Goal: Register for event/course

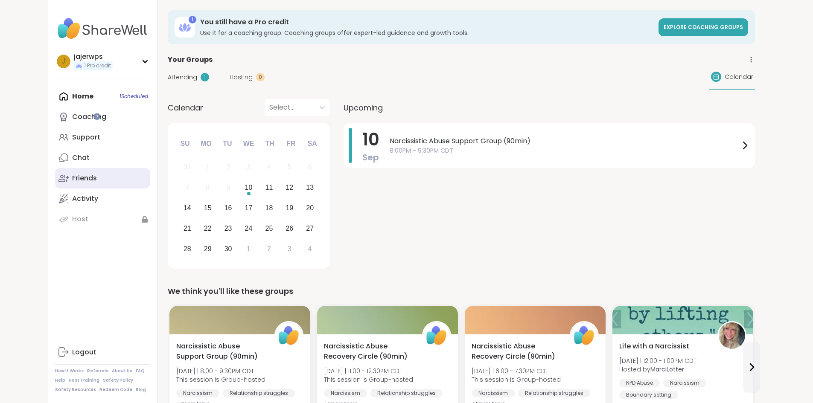
click at [72, 176] on div "Friends" at bounding box center [84, 178] width 25 height 9
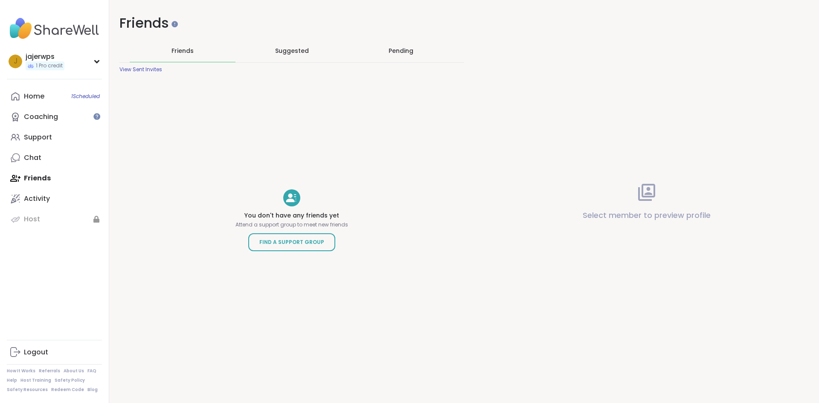
click at [286, 54] on span "Suggested" at bounding box center [292, 51] width 34 height 9
click at [395, 47] on div "Pending" at bounding box center [401, 51] width 25 height 9
click at [32, 195] on div "Activity" at bounding box center [37, 198] width 26 height 9
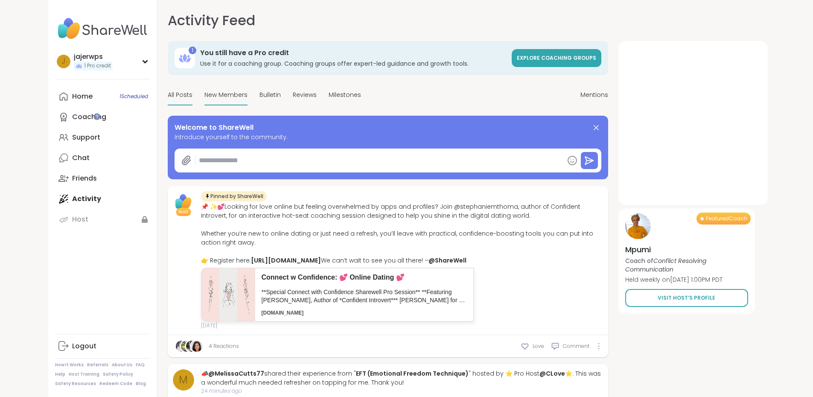
click at [204, 97] on span "New Members" at bounding box center [225, 94] width 43 height 9
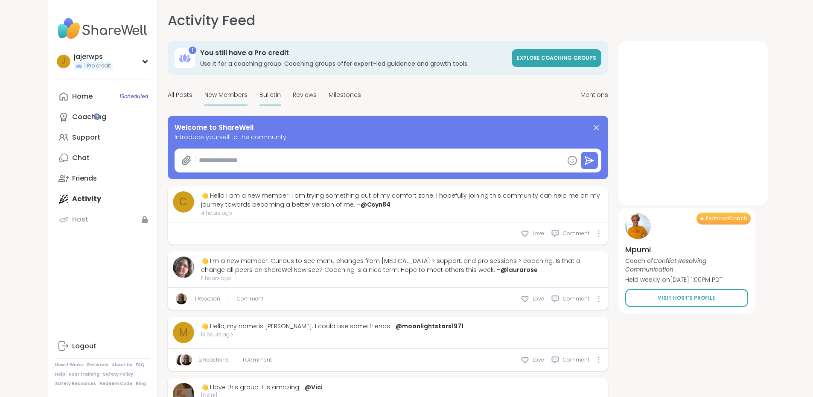
click at [259, 95] on span "Bulletin" at bounding box center [269, 94] width 21 height 9
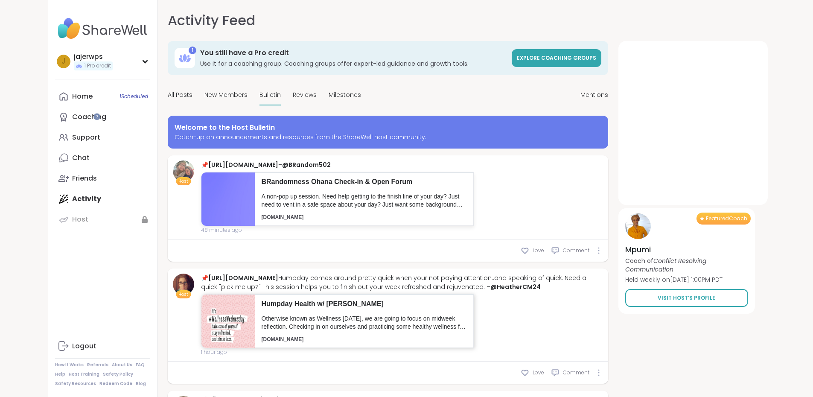
click at [279, 327] on p "Otherwise known as Wellness [DATE], we are going to focus on midweek reflection…" at bounding box center [364, 322] width 205 height 17
click at [72, 156] on div "Chat" at bounding box center [80, 157] width 17 height 9
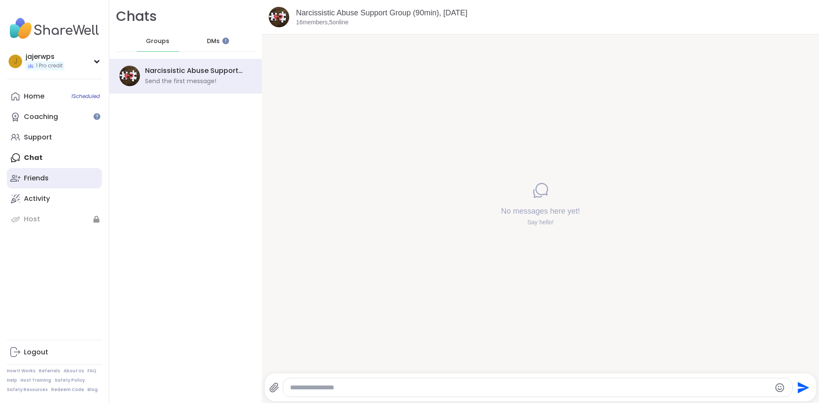
click at [28, 177] on div "Friends" at bounding box center [36, 178] width 25 height 9
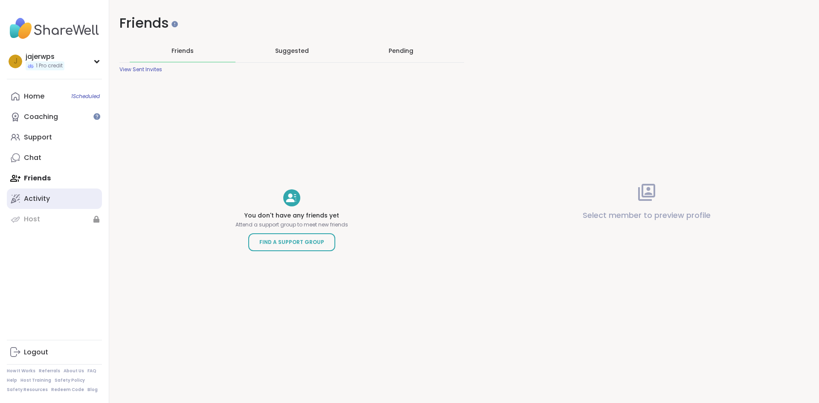
click at [30, 194] on div "Activity" at bounding box center [37, 198] width 26 height 9
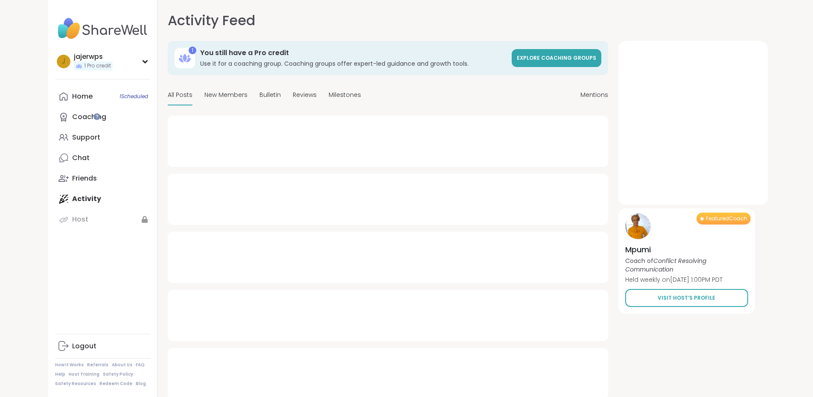
type textarea "*"
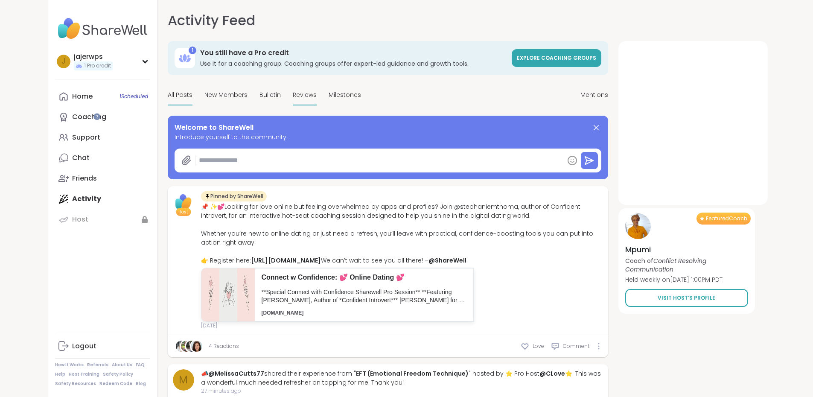
click at [293, 93] on span "Reviews" at bounding box center [305, 94] width 24 height 9
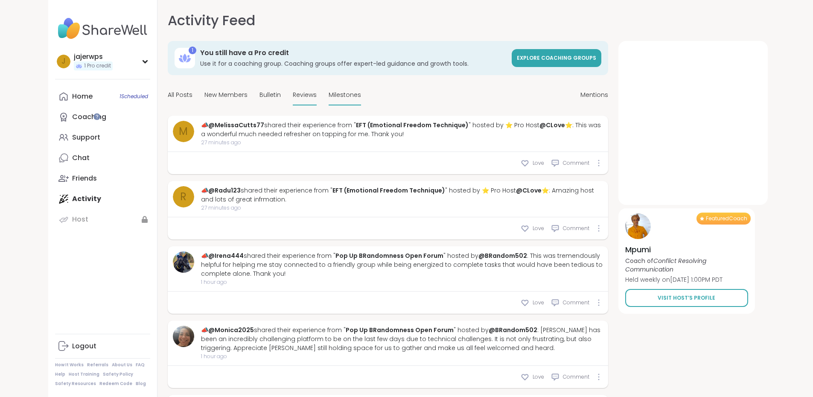
click at [328, 93] on span "Milestones" at bounding box center [344, 94] width 32 height 9
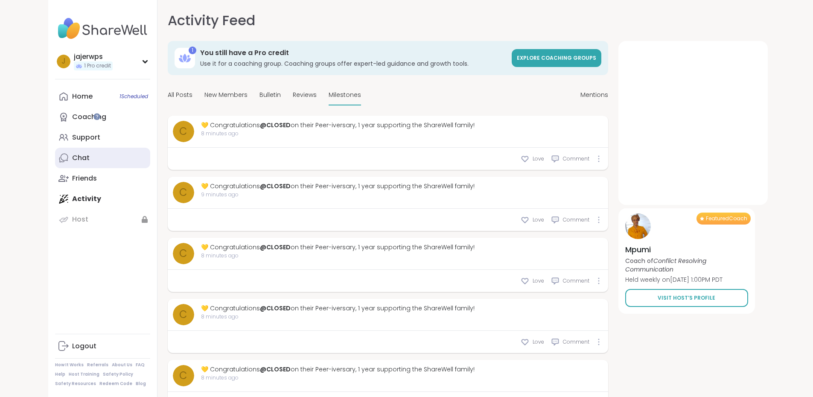
click at [72, 154] on div "Chat" at bounding box center [80, 157] width 17 height 9
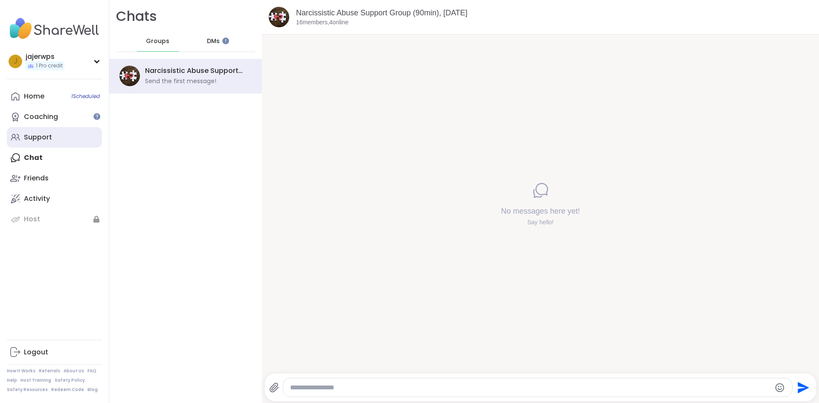
click at [35, 137] on div "Support" at bounding box center [38, 137] width 28 height 9
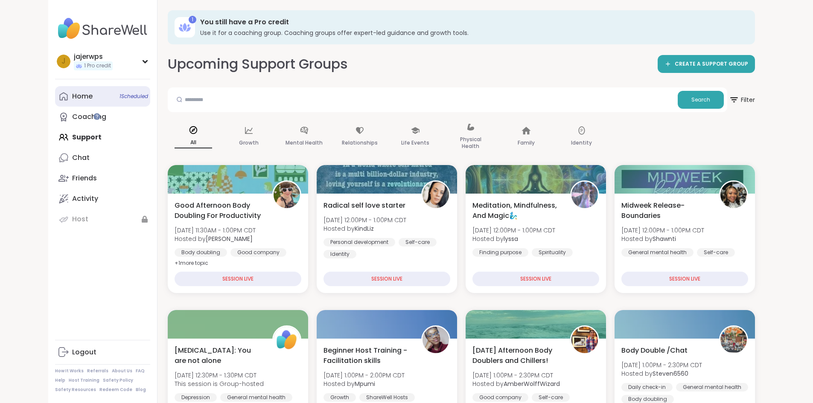
click at [72, 97] on div "Home 1 Scheduled" at bounding box center [82, 96] width 20 height 9
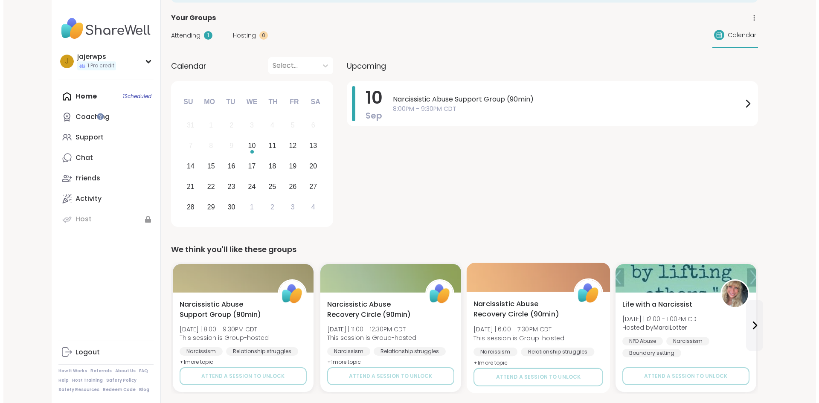
scroll to position [128, 0]
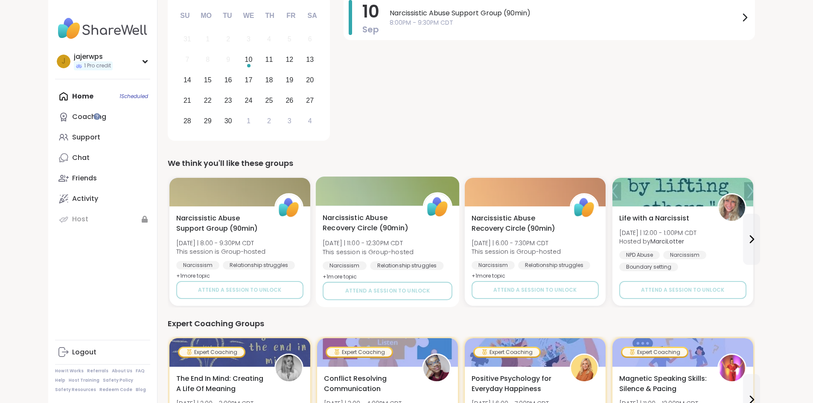
click at [323, 218] on span "Narcissistic Abuse Recovery Circle (90min)" at bounding box center [368, 223] width 90 height 21
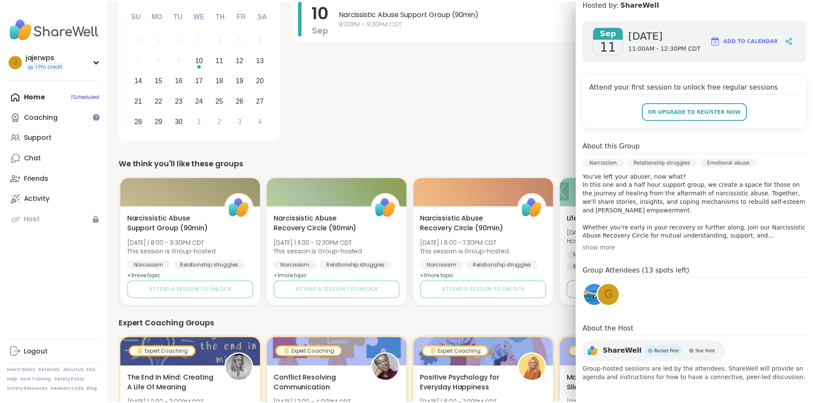
scroll to position [0, 0]
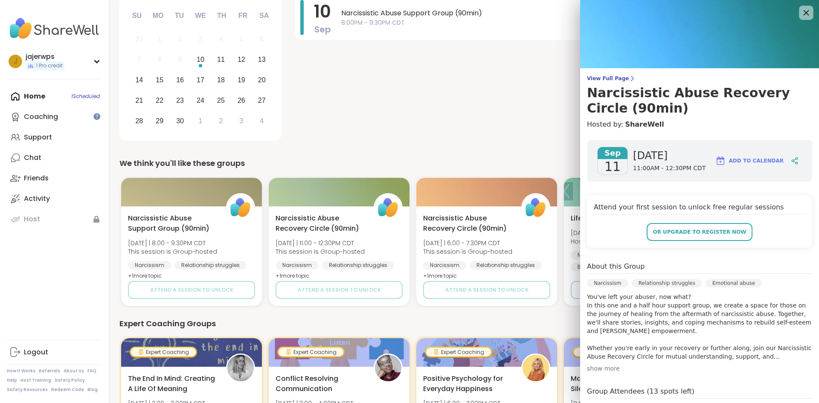
click at [801, 12] on icon at bounding box center [806, 12] width 11 height 11
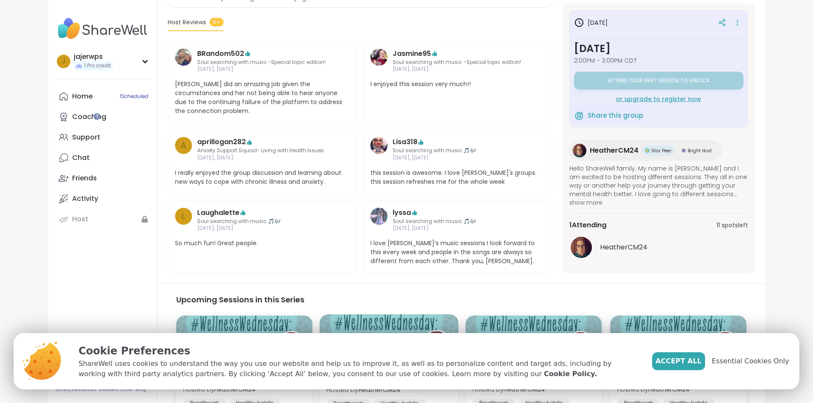
scroll to position [316, 0]
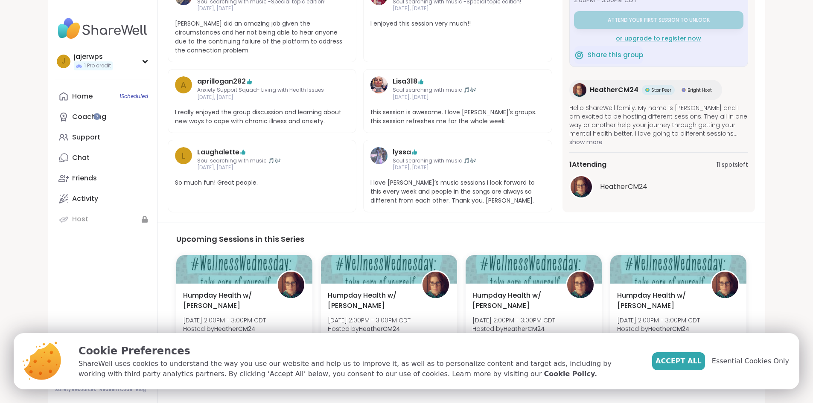
click at [764, 361] on span "Essential Cookies Only" at bounding box center [750, 361] width 77 height 10
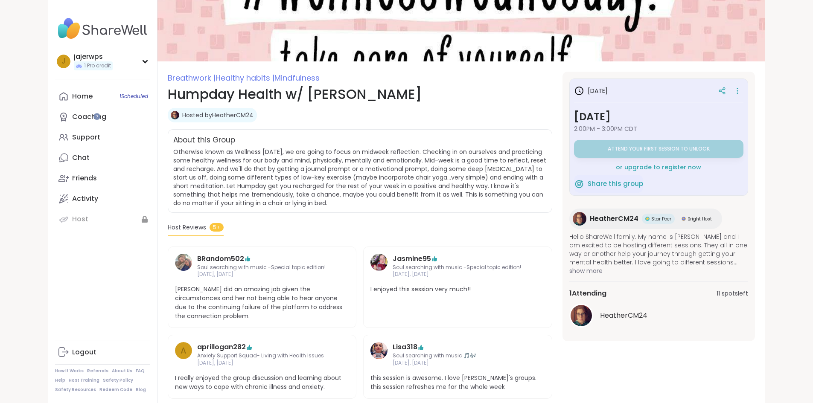
scroll to position [0, 0]
